Goal: Task Accomplishment & Management: Use online tool/utility

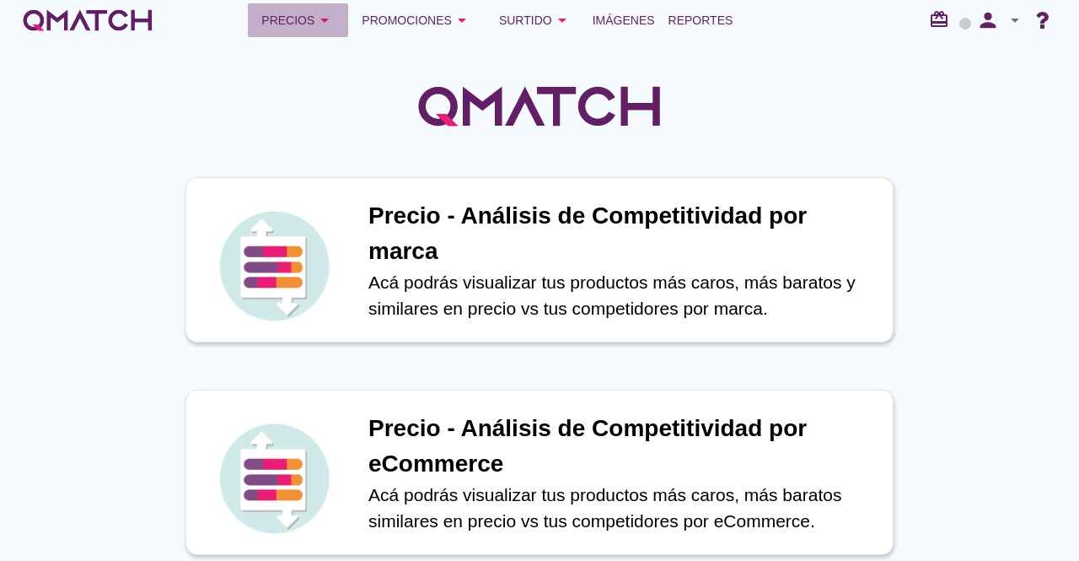
click at [307, 21] on div "Precios arrow_drop_down" at bounding box center [297, 20] width 73 height 20
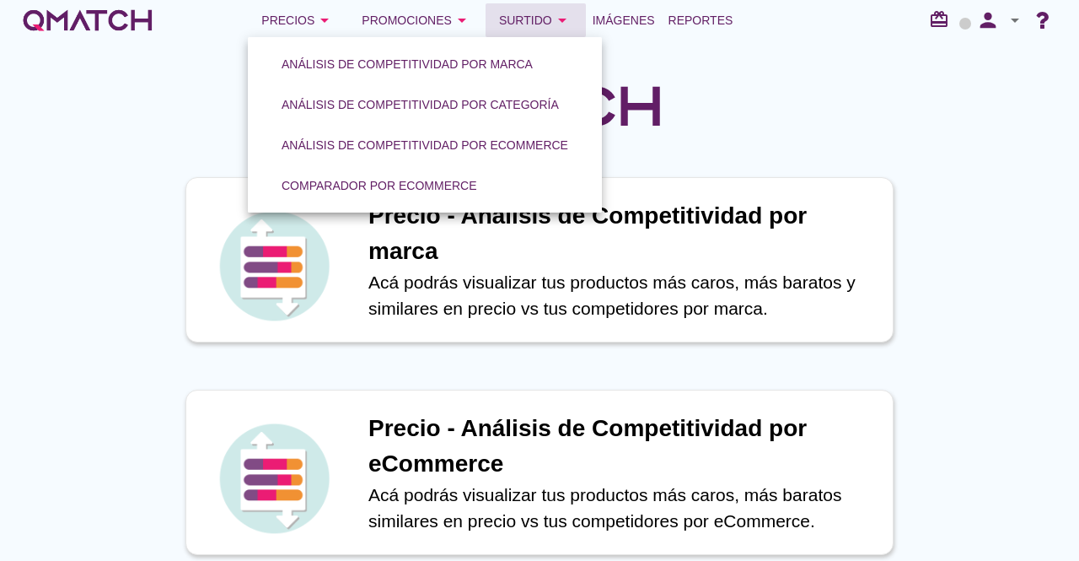
click at [521, 21] on div "Surtido arrow_drop_down" at bounding box center [535, 20] width 73 height 20
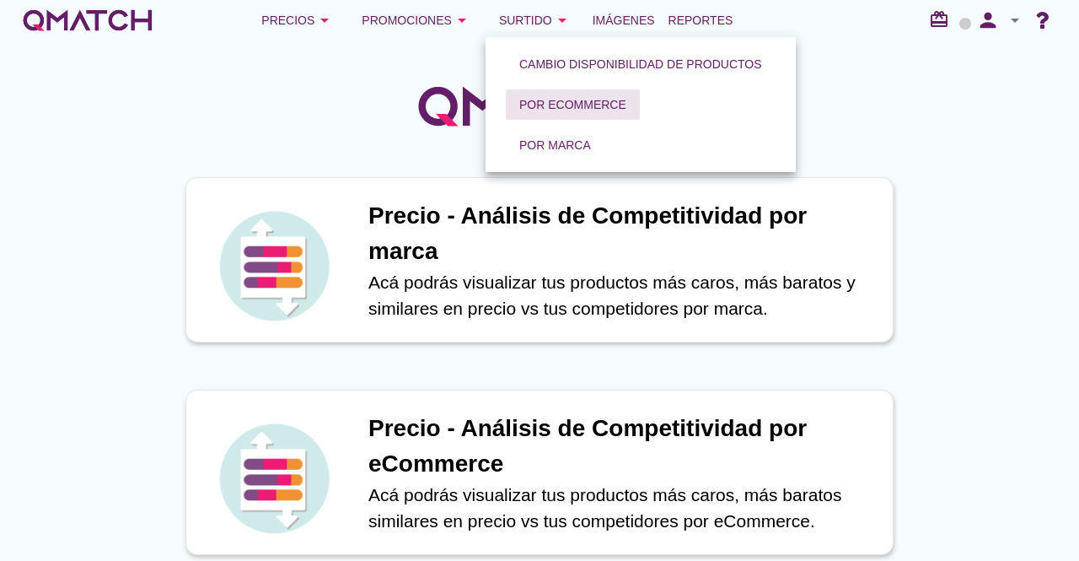
click at [550, 102] on div "Por eCommerce" at bounding box center [572, 105] width 107 height 18
click at [552, 97] on div "Por eCommerce" at bounding box center [572, 105] width 107 height 18
click at [556, 99] on div "Por eCommerce" at bounding box center [572, 105] width 107 height 18
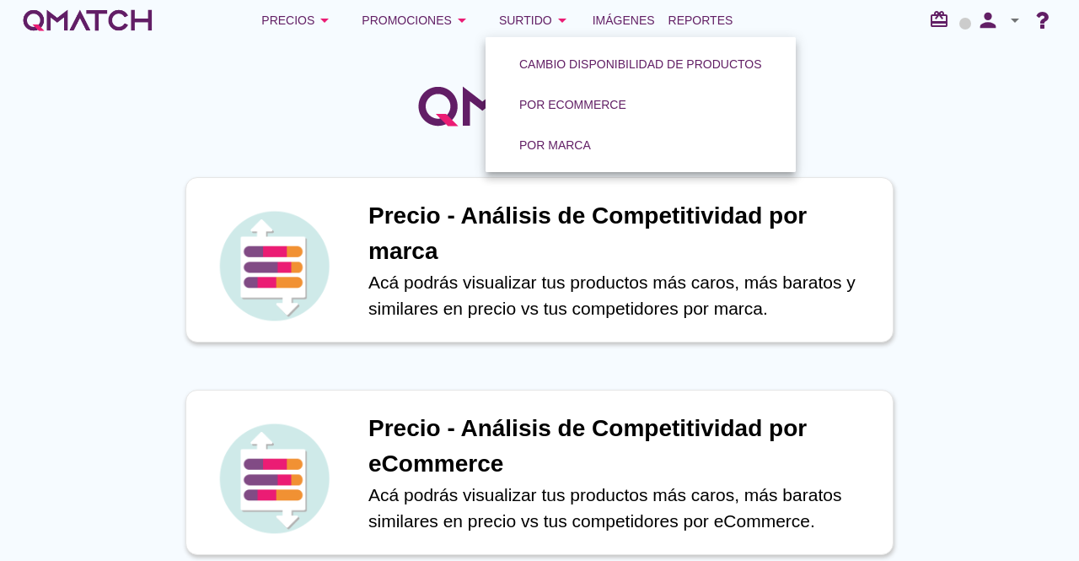
click at [556, 99] on div "Por eCommerce" at bounding box center [572, 105] width 107 height 18
click at [556, 98] on div "Por eCommerce" at bounding box center [572, 105] width 107 height 18
click at [556, 97] on div "Por eCommerce" at bounding box center [572, 105] width 107 height 18
click at [555, 96] on div "Por eCommerce" at bounding box center [572, 105] width 107 height 18
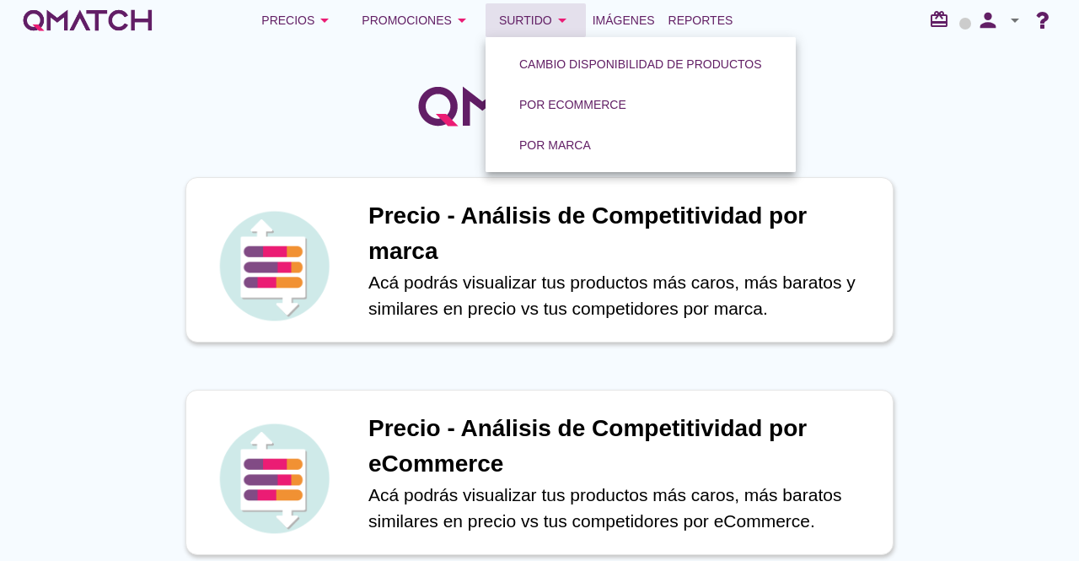
click at [524, 14] on div "Surtido arrow_drop_down" at bounding box center [535, 20] width 73 height 20
click at [663, 102] on div "Por eCommerce" at bounding box center [641, 104] width 310 height 40
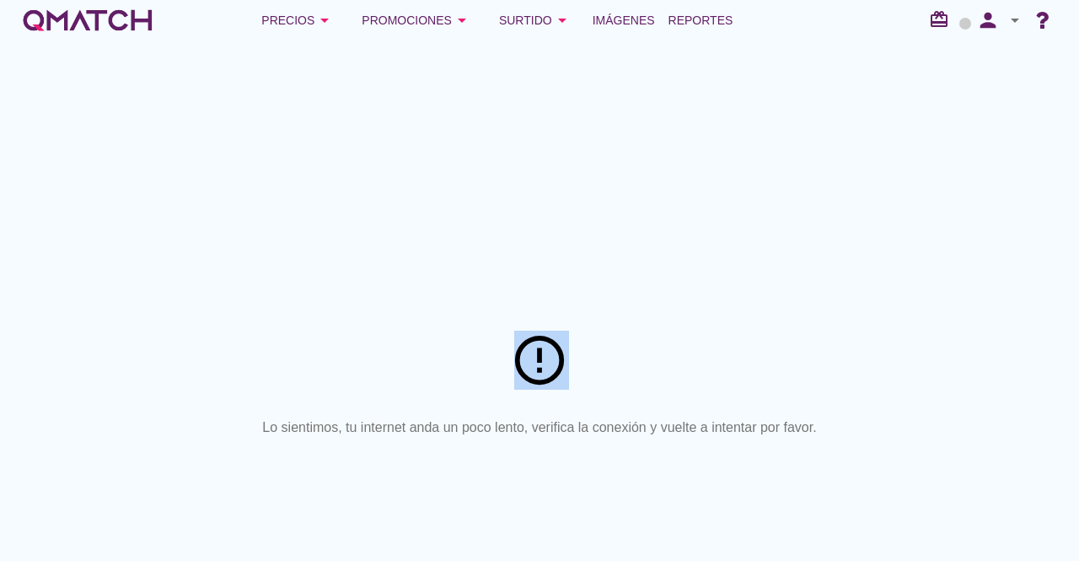
drag, startPoint x: 513, startPoint y: 363, endPoint x: 594, endPoint y: 392, distance: 86.2
click at [594, 391] on div "error_outline" at bounding box center [539, 362] width 1039 height 62
click at [253, 95] on div "error_outline Lo sientimos, tu internet anda un poco lento, verifica la conexió…" at bounding box center [539, 300] width 1079 height 520
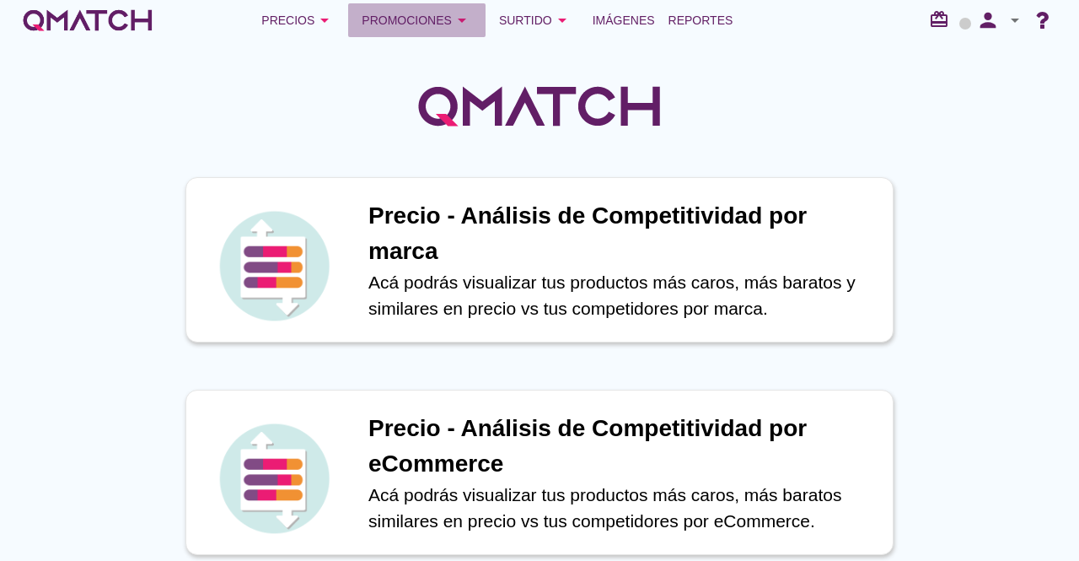
click at [428, 22] on div "Promociones arrow_drop_down" at bounding box center [417, 20] width 110 height 20
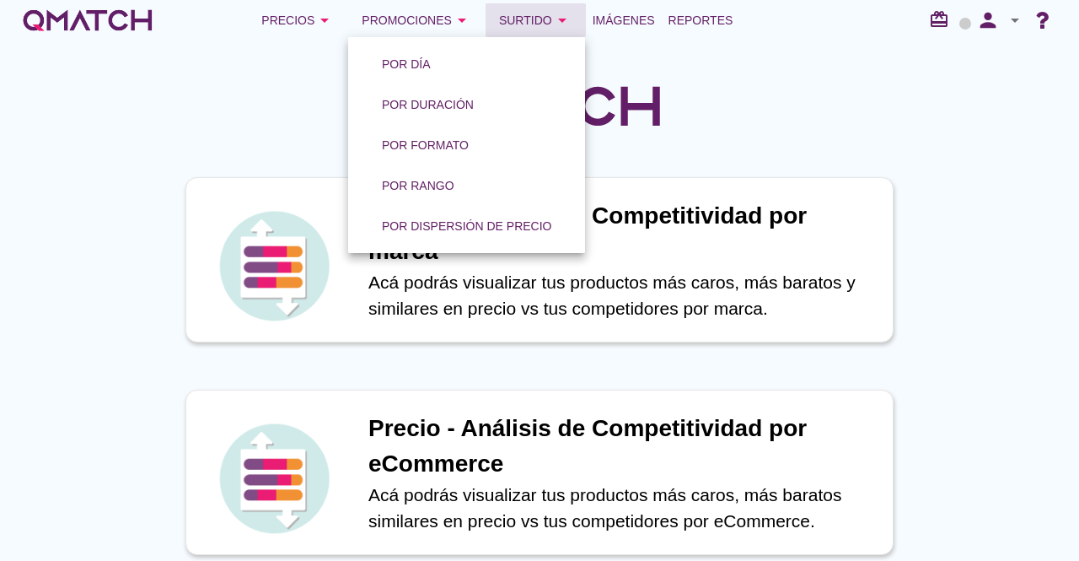
click at [527, 20] on div "Surtido arrow_drop_down" at bounding box center [535, 20] width 73 height 20
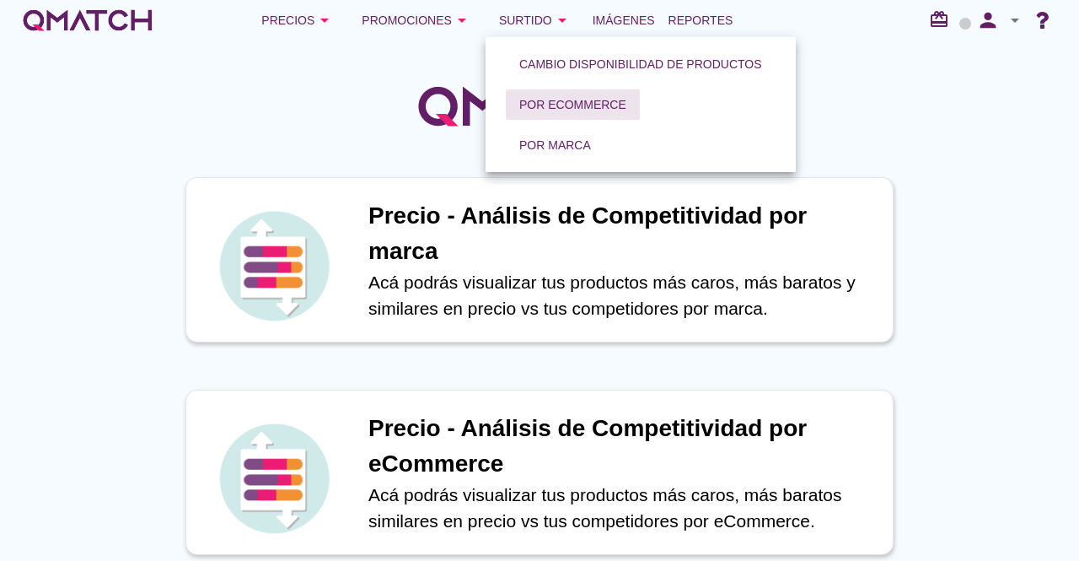
click at [560, 109] on div "Por eCommerce" at bounding box center [572, 105] width 107 height 18
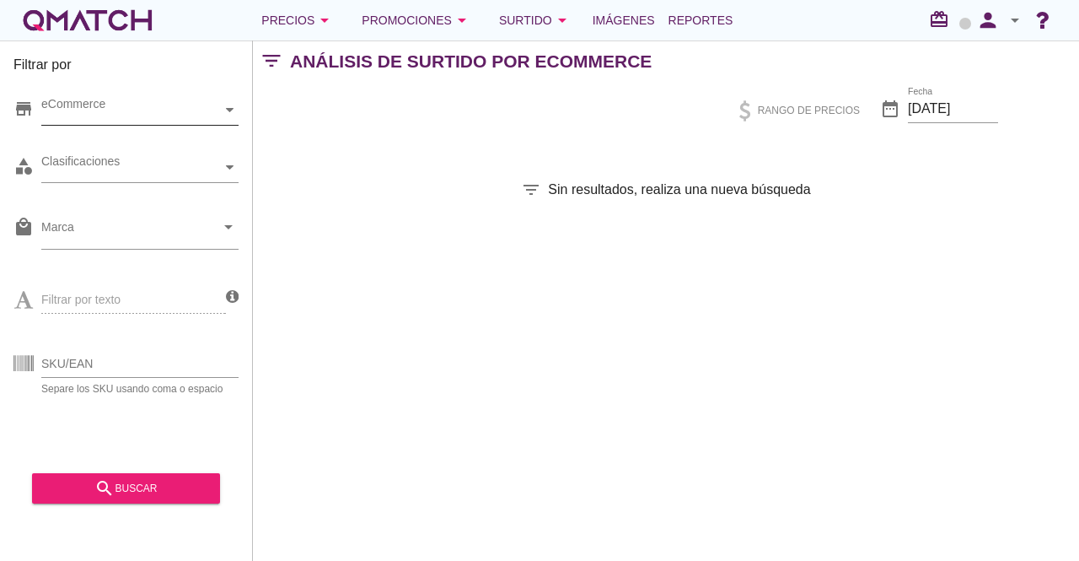
click at [148, 111] on div "eCommerce" at bounding box center [131, 110] width 180 height 18
drag, startPoint x: 365, startPoint y: 160, endPoint x: 321, endPoint y: 153, distance: 44.4
click at [365, 161] on div "Filtrar por store eCommerce category Clasificaciones local_mall Marca arrow_dro…" at bounding box center [666, 300] width 826 height 520
click at [188, 105] on div "eCommerce" at bounding box center [131, 110] width 180 height 18
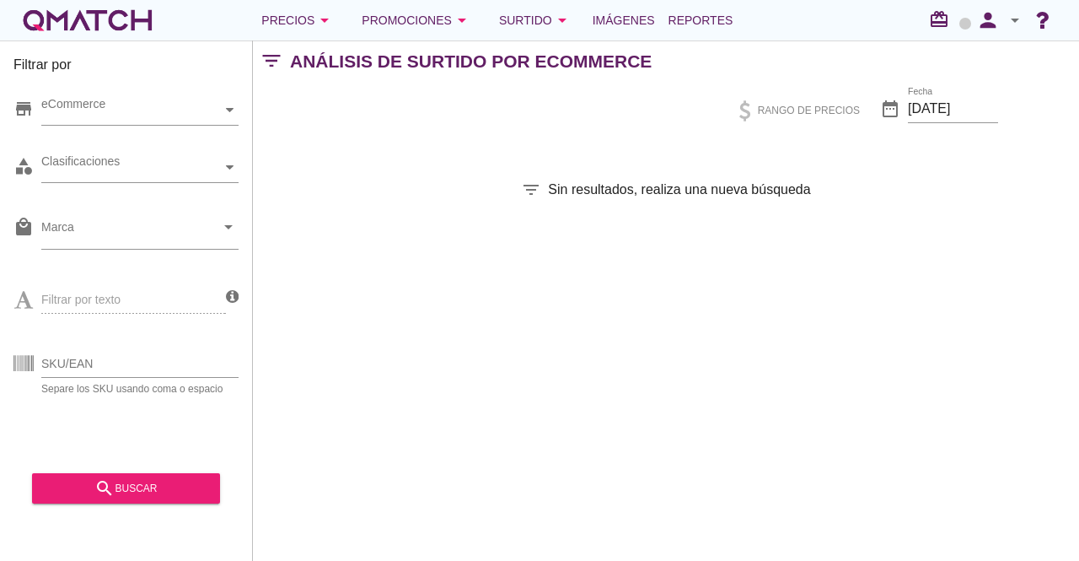
click at [313, 141] on div "Filtrar por store eCommerce category Clasificaciones local_mall Marca arrow_dro…" at bounding box center [666, 300] width 826 height 520
click at [545, 22] on div "Surtido arrow_drop_down" at bounding box center [535, 20] width 73 height 20
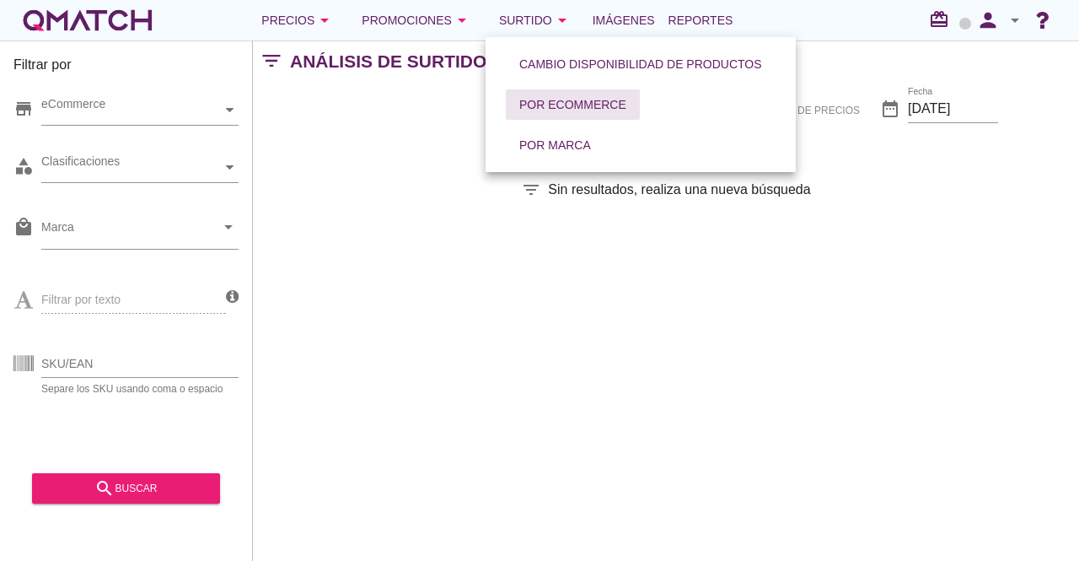
click at [553, 96] on div "Por eCommerce" at bounding box center [572, 105] width 107 height 18
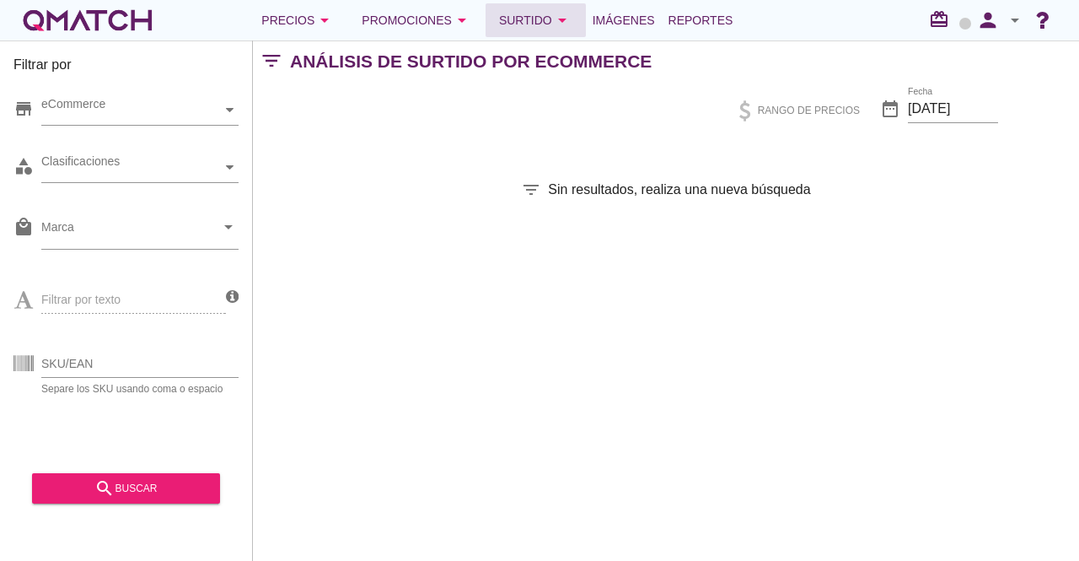
click at [543, 35] on button "Surtido arrow_drop_down" at bounding box center [536, 20] width 100 height 34
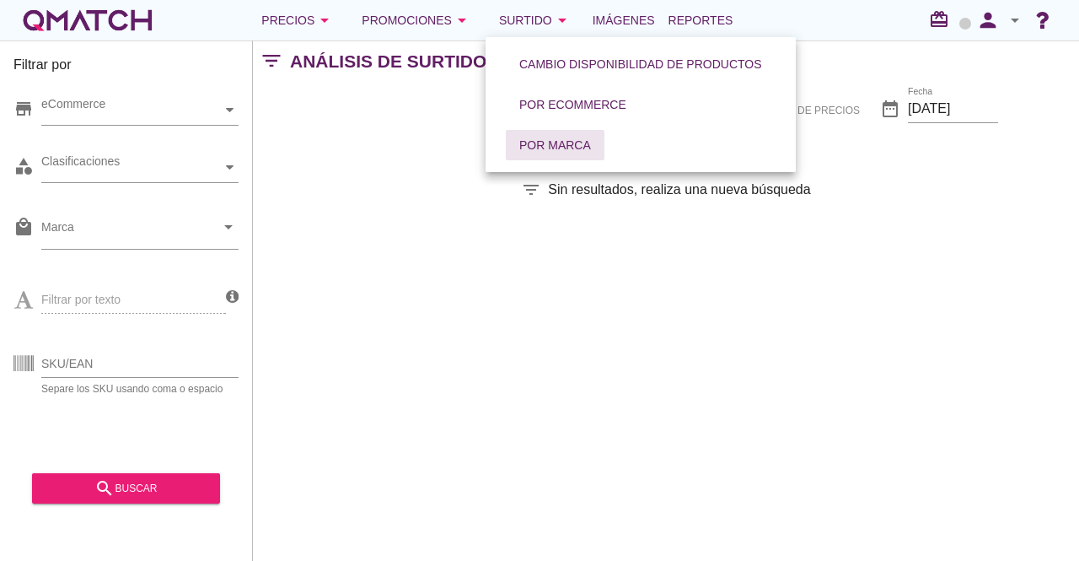
click at [546, 129] on link "Por marca" at bounding box center [555, 145] width 112 height 40
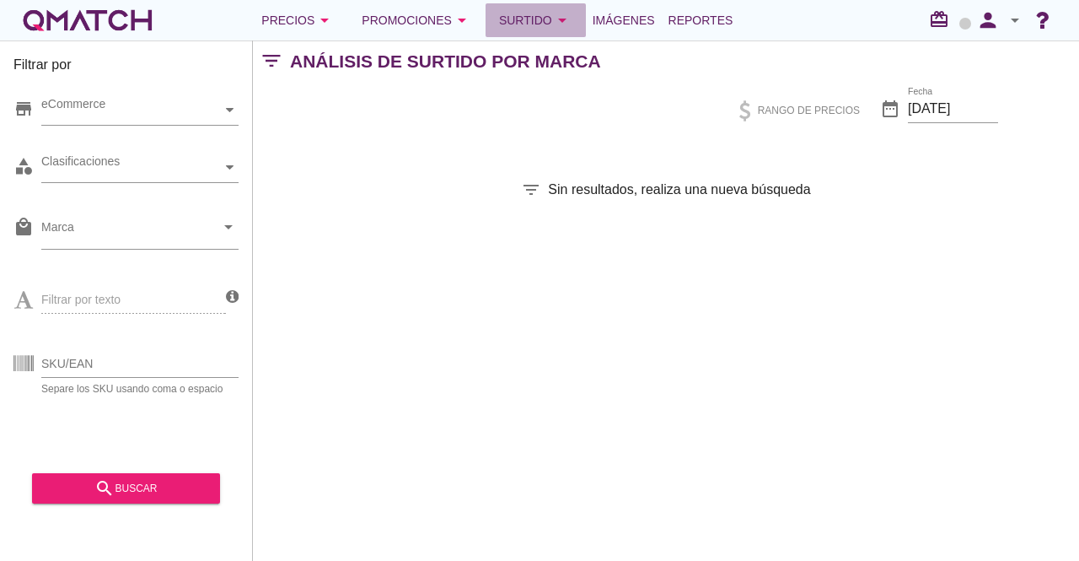
click at [532, 29] on div "Surtido arrow_drop_down" at bounding box center [535, 20] width 73 height 20
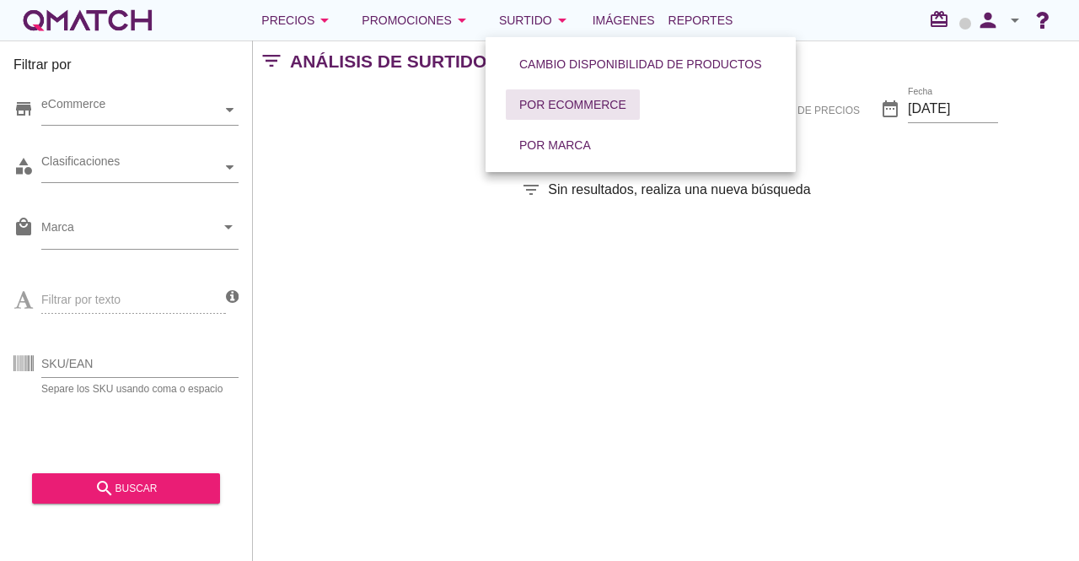
click at [545, 99] on div "Por eCommerce" at bounding box center [572, 105] width 107 height 18
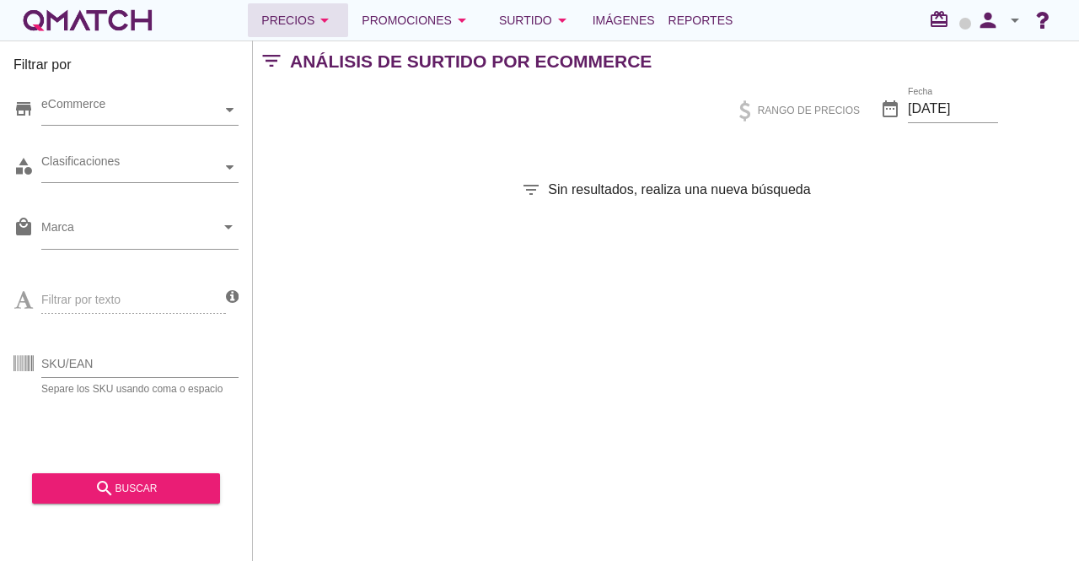
click at [309, 28] on div "Precios arrow_drop_down" at bounding box center [297, 20] width 73 height 20
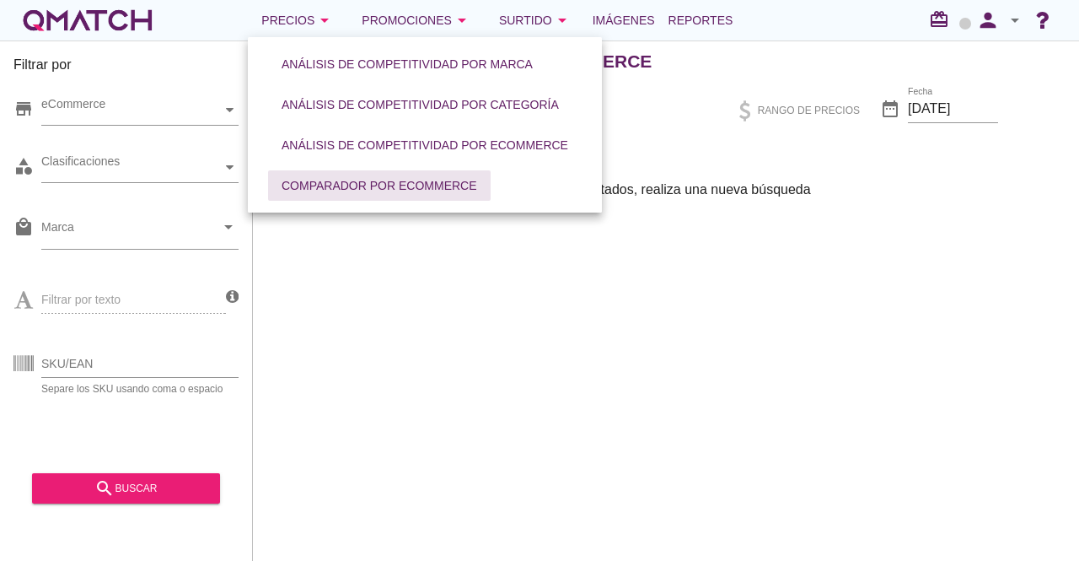
click at [324, 175] on button "Comparador por eCommerce" at bounding box center [379, 185] width 223 height 30
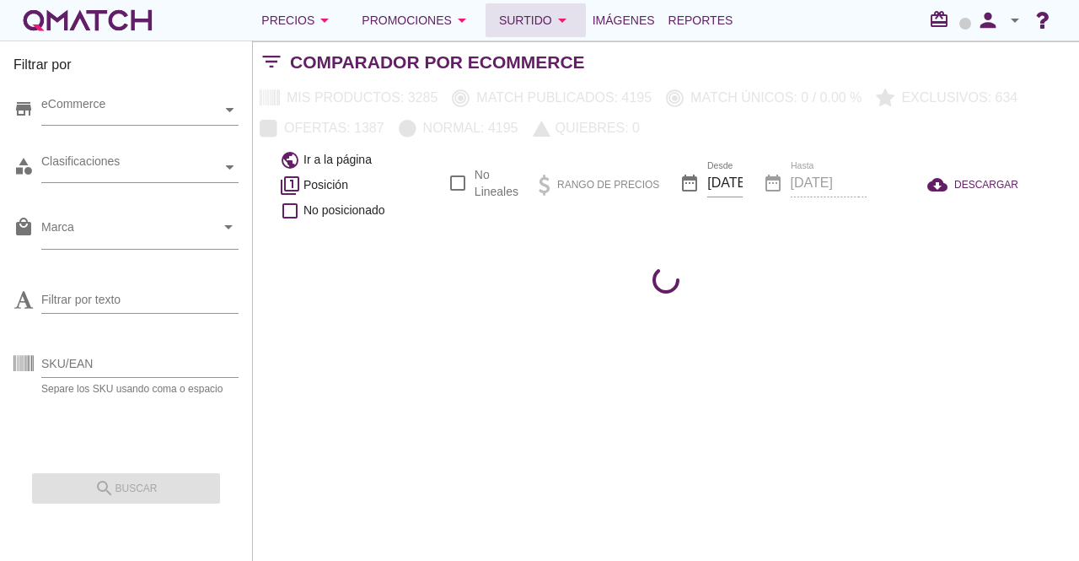
click at [523, 22] on div "Surtido arrow_drop_down" at bounding box center [535, 20] width 73 height 20
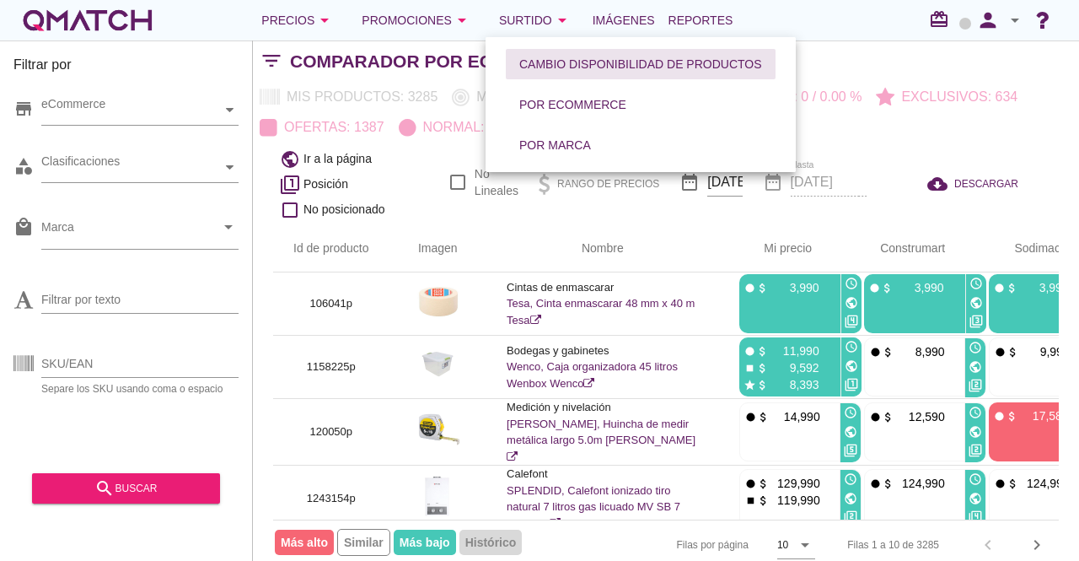
click at [535, 68] on div "Cambio disponibilidad de productos" at bounding box center [640, 65] width 243 height 18
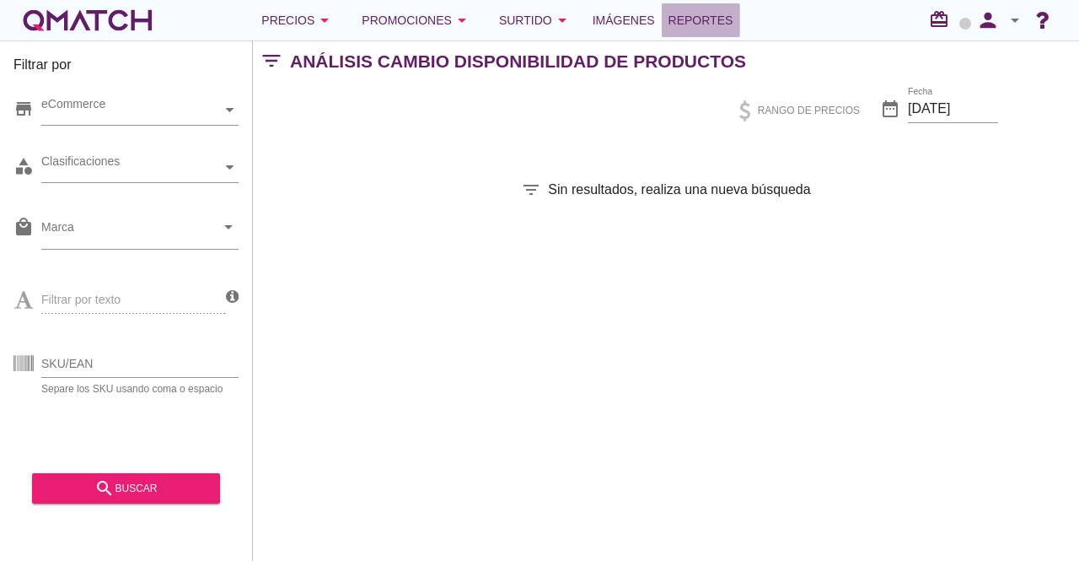
click at [671, 11] on span "Reportes" at bounding box center [701, 20] width 65 height 20
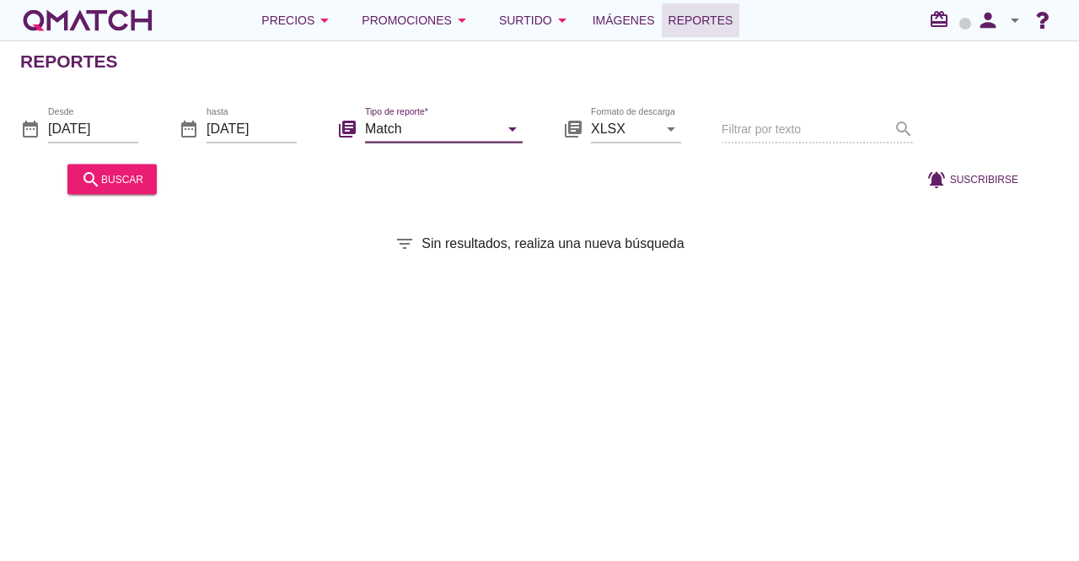
click at [481, 124] on input "Match" at bounding box center [432, 128] width 134 height 27
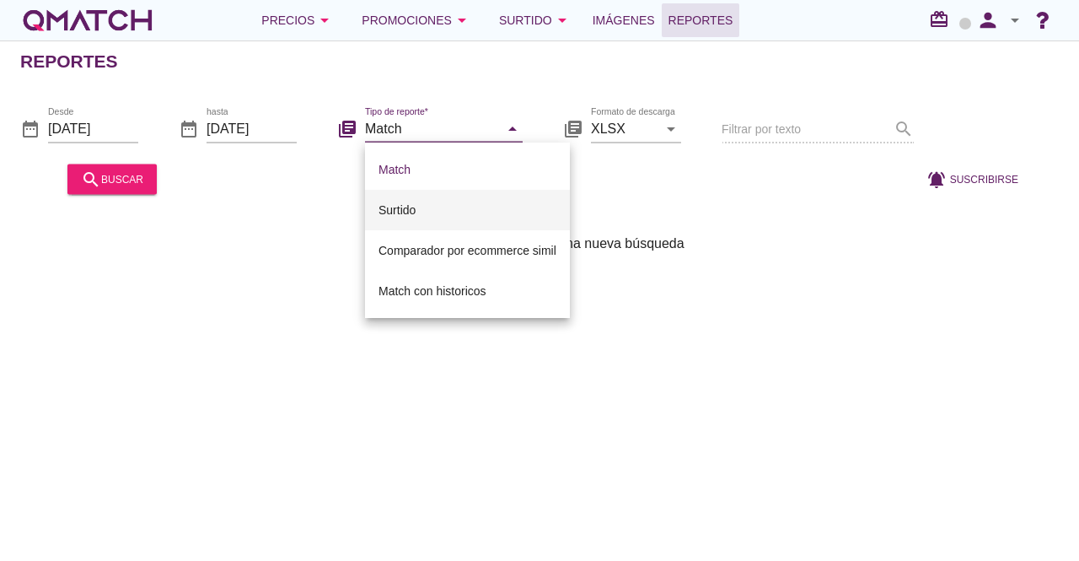
click at [433, 202] on div "Surtido" at bounding box center [468, 210] width 178 height 20
type input "Surtido"
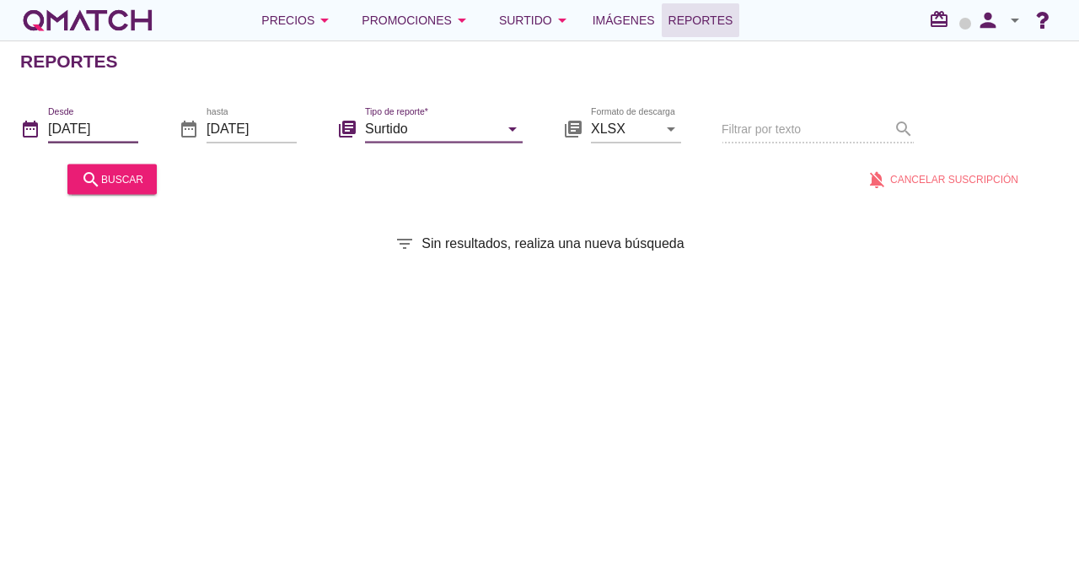
click at [101, 126] on input "2025-08-01" at bounding box center [93, 128] width 90 height 27
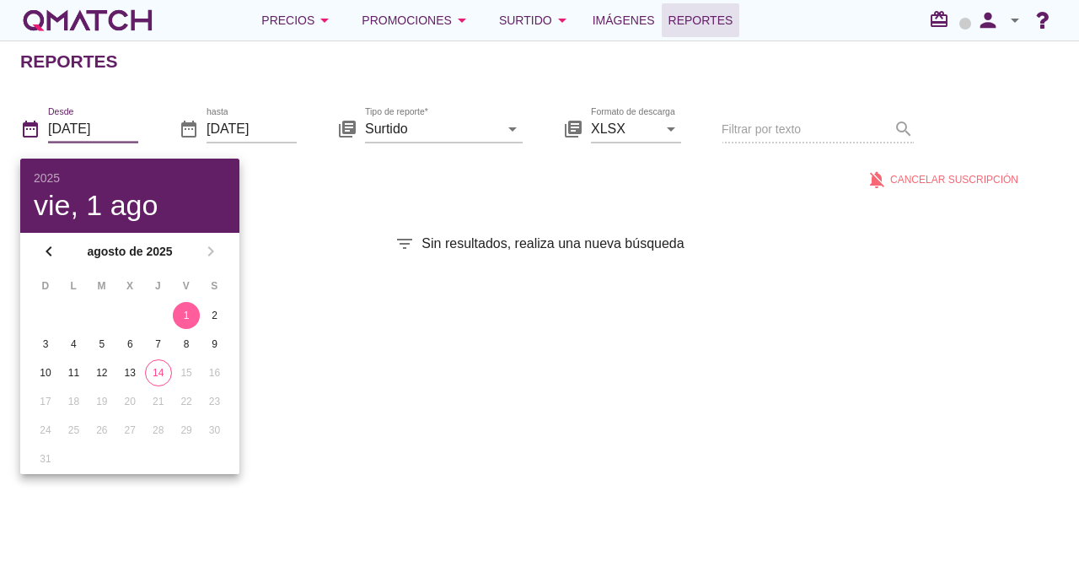
click at [300, 225] on div "Reportes date_range Desde 2025-08-01 date_range hasta 2025-08-14 library_books …" at bounding box center [539, 300] width 1079 height 520
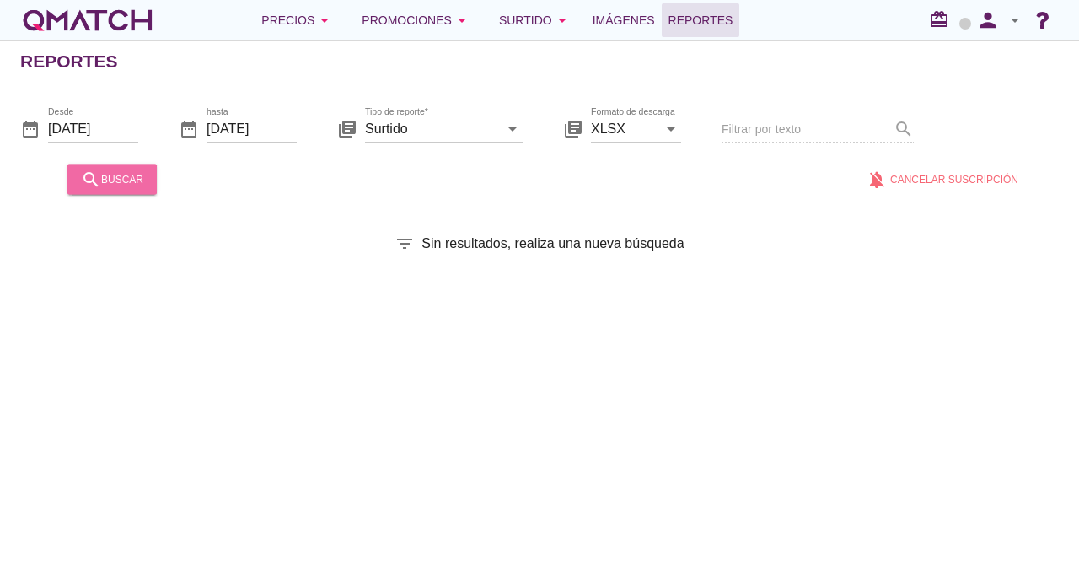
click at [137, 180] on div "search buscar" at bounding box center [112, 179] width 62 height 20
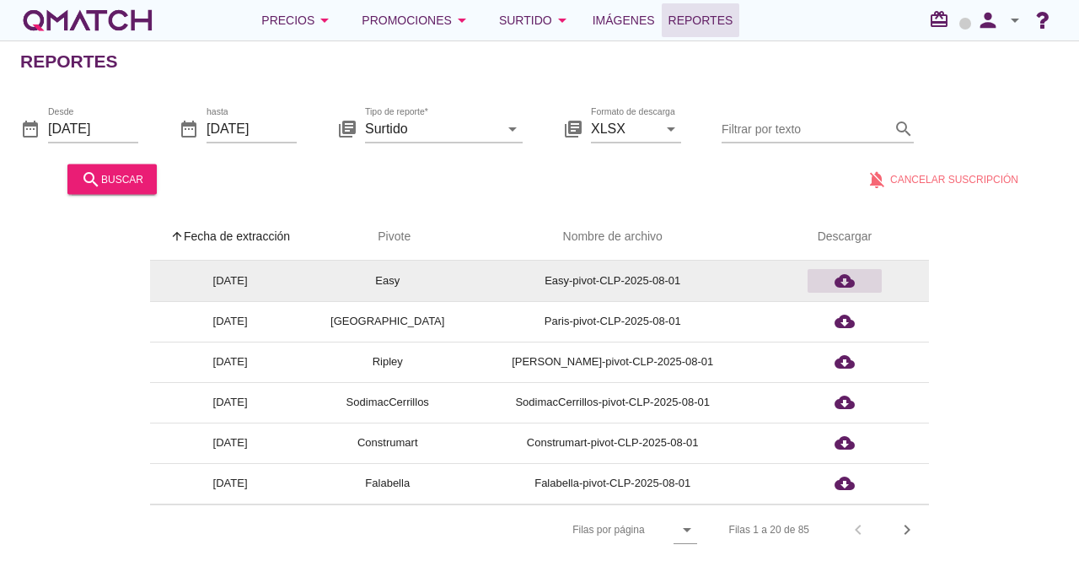
click at [843, 275] on icon "cloud_download" at bounding box center [845, 281] width 20 height 20
